Goal: Find specific page/section

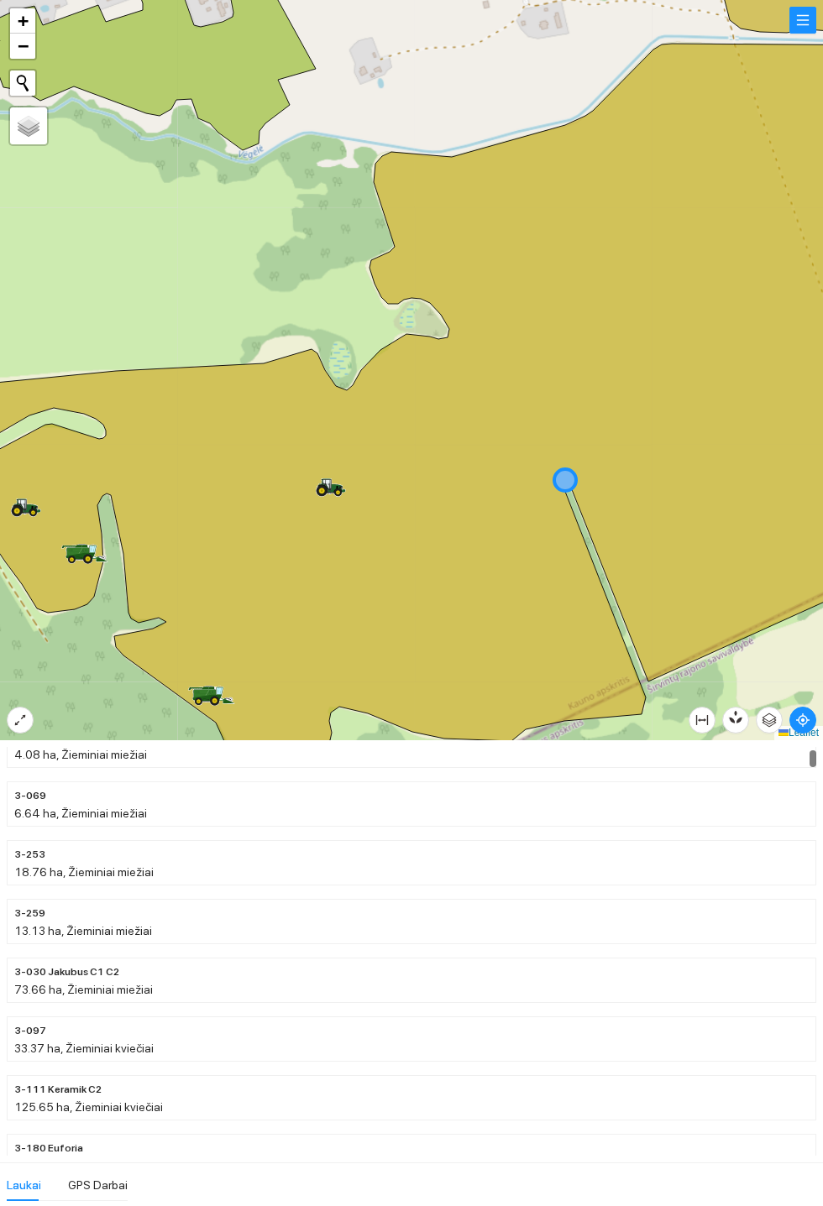
scroll to position [91, 0]
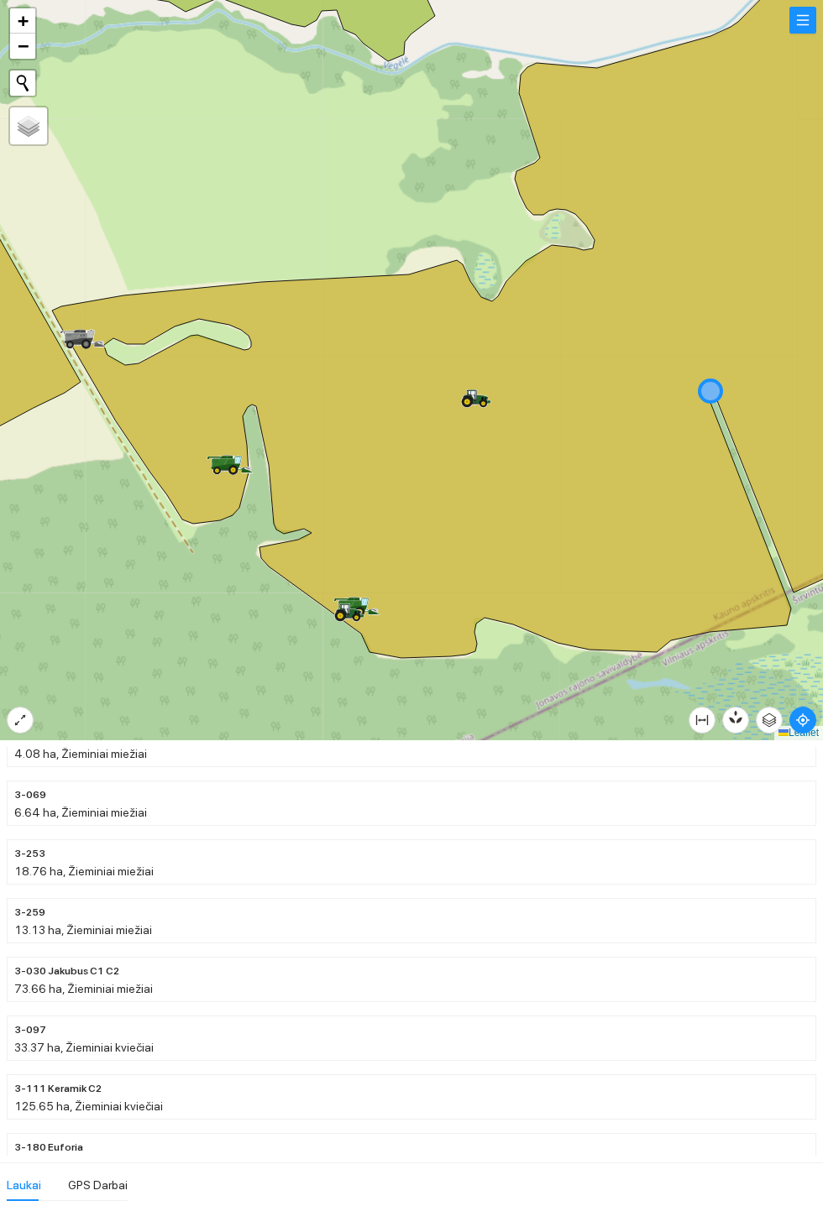
click at [799, 744] on li at bounding box center [798, 744] width 34 height 27
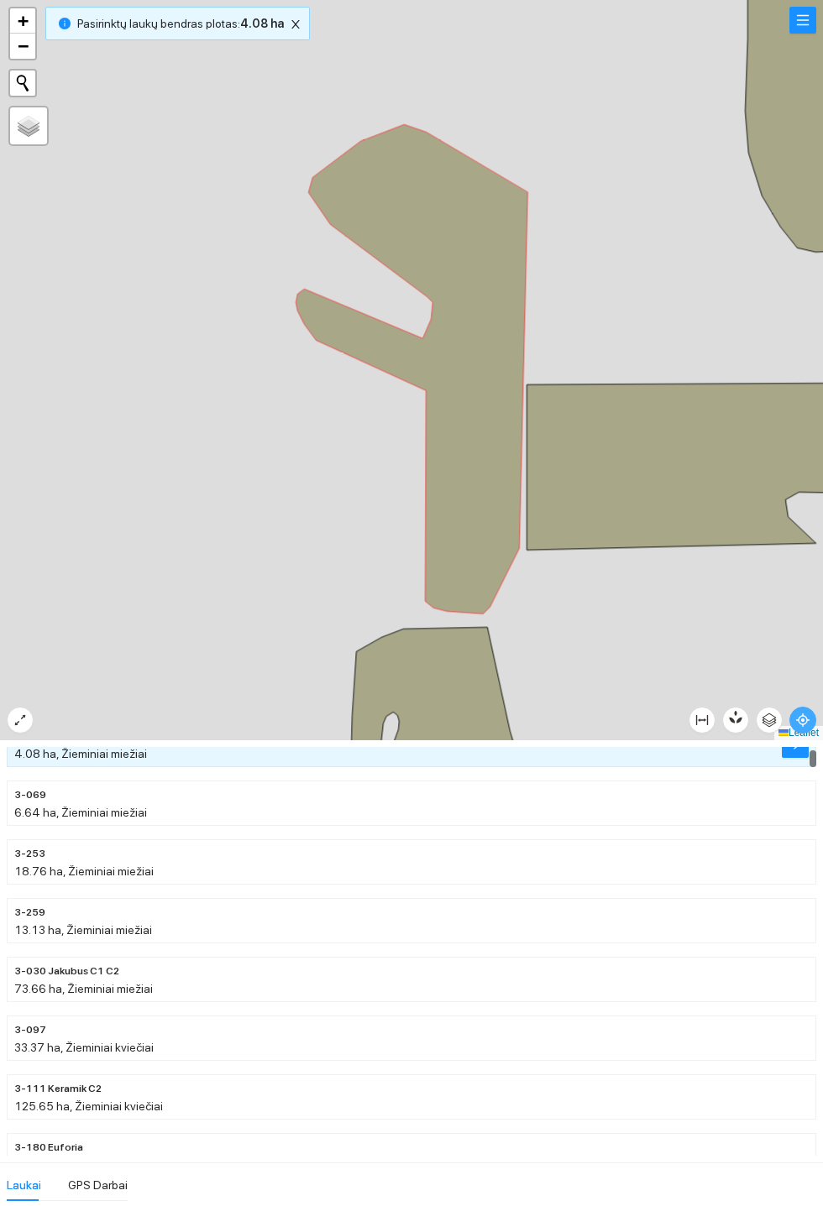
click at [804, 722] on icon "aim" at bounding box center [802, 719] width 3 height 3
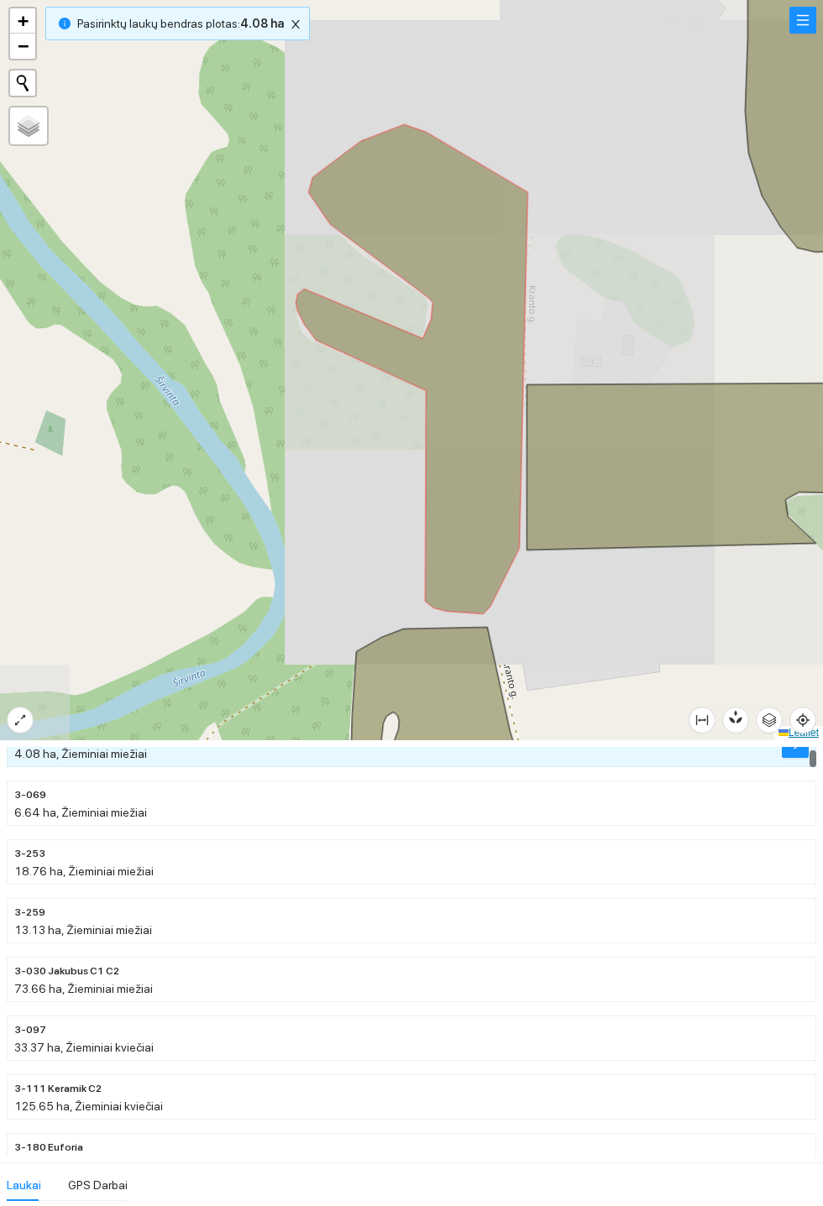
click at [785, 727] on link "Leaflet" at bounding box center [798, 733] width 40 height 12
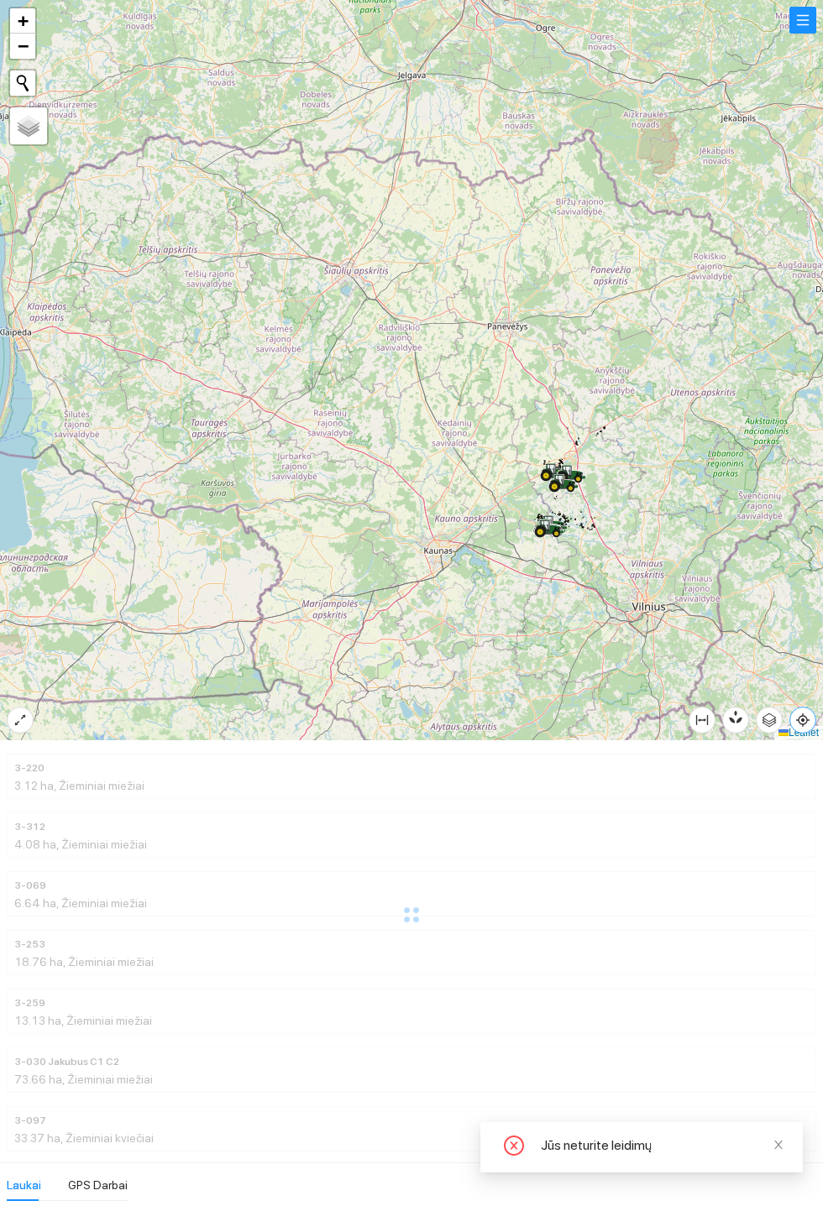
click at [804, 722] on icon "aim" at bounding box center [802, 719] width 3 height 3
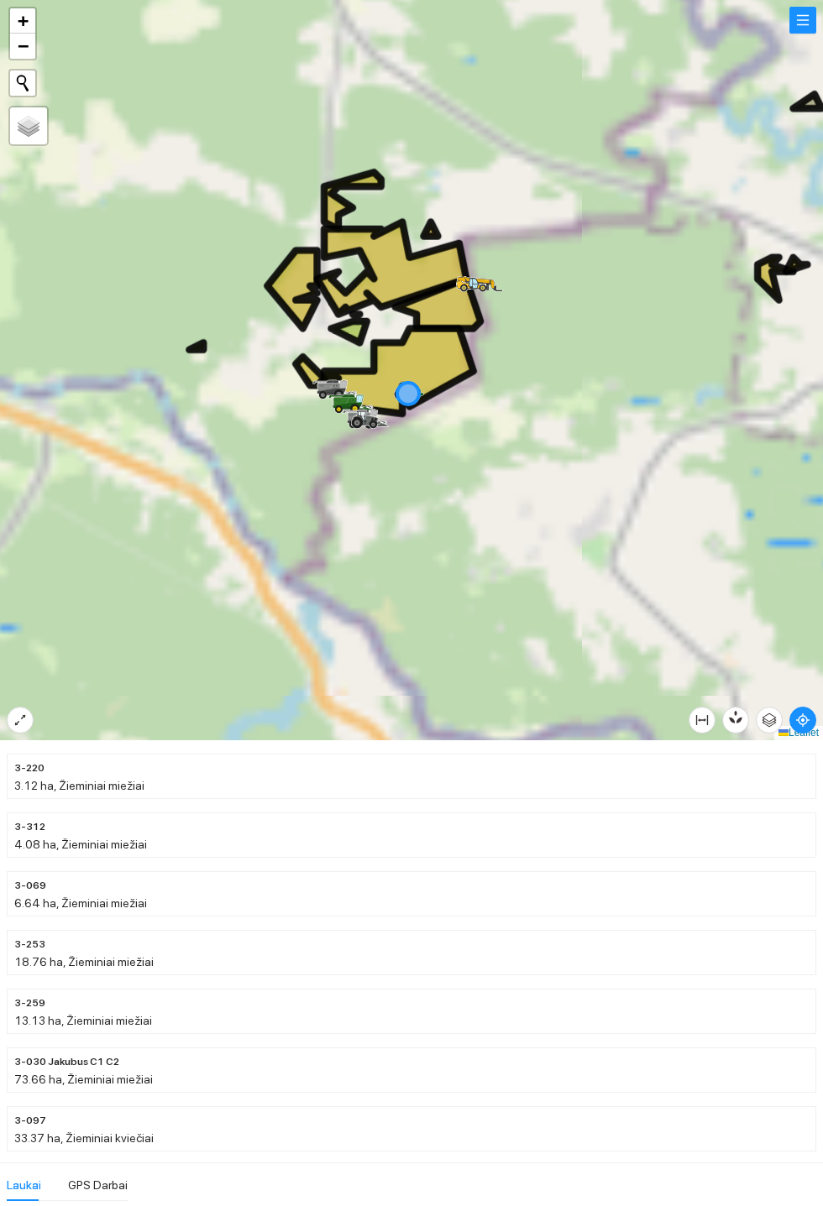
click at [661, 659] on div at bounding box center [411, 370] width 823 height 740
